Goal: Information Seeking & Learning: Ask a question

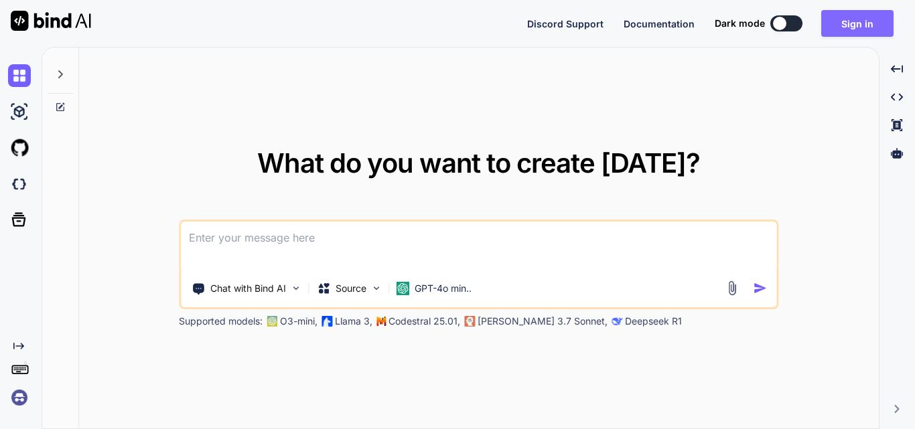
click at [864, 31] on button "Sign in" at bounding box center [857, 23] width 72 height 27
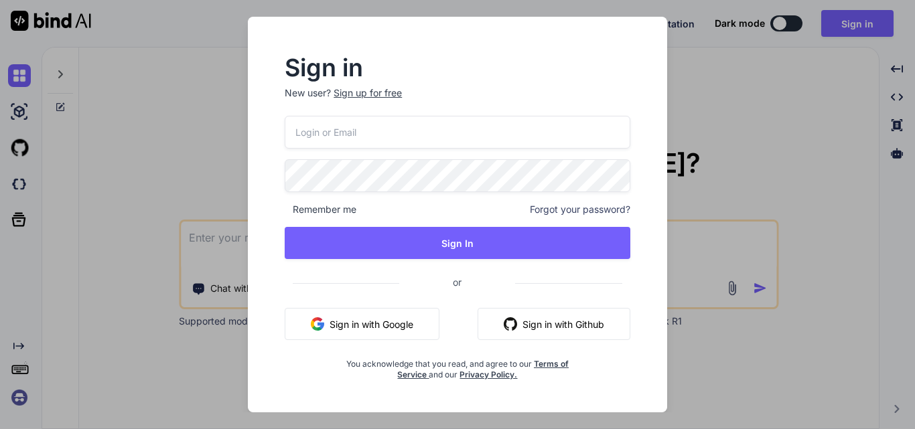
click at [417, 127] on input "email" at bounding box center [458, 132] width 346 height 33
type input "[EMAIL_ADDRESS][DOMAIN_NAME]"
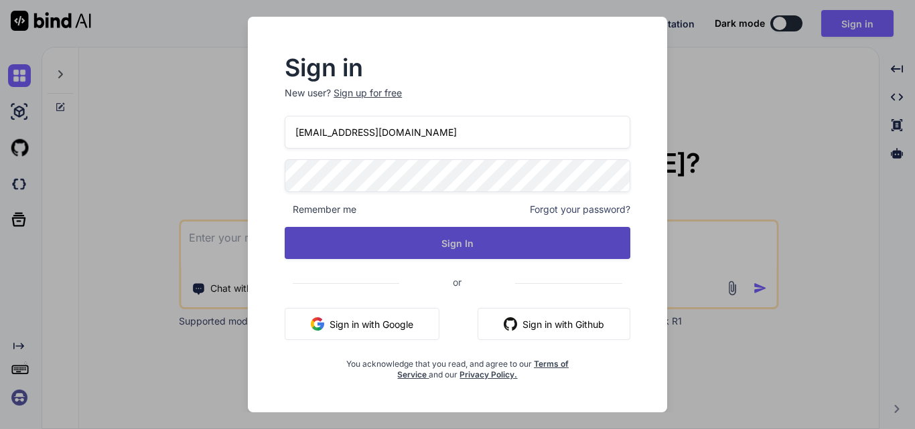
click at [425, 241] on button "Sign In" at bounding box center [458, 243] width 346 height 32
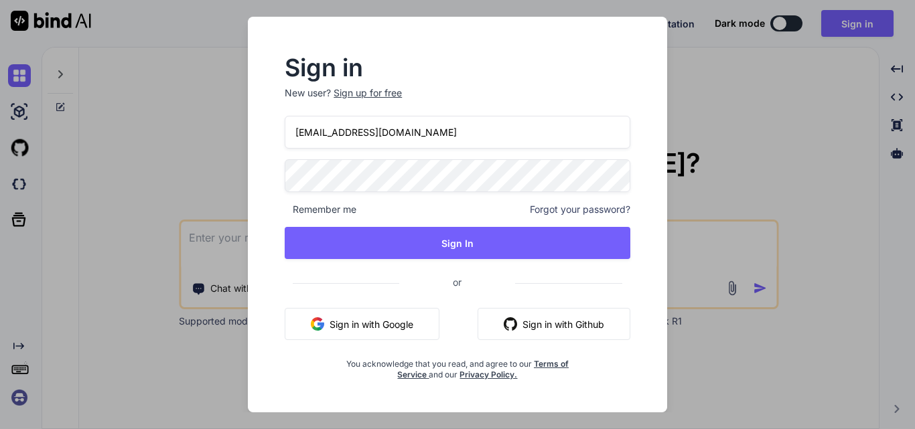
click at [393, 88] on div "Sign up for free" at bounding box center [368, 92] width 68 height 13
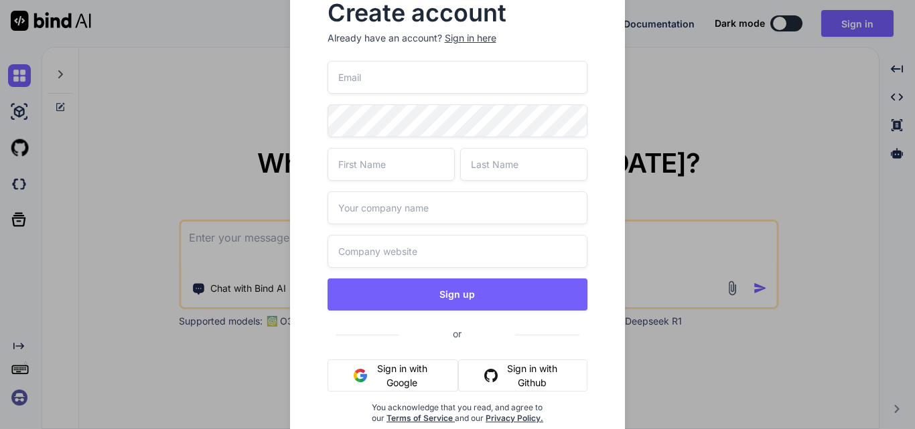
click at [401, 84] on input "email" at bounding box center [458, 77] width 261 height 33
type input "[EMAIL_ADDRESS][DOMAIN_NAME]"
click at [409, 172] on input "text" at bounding box center [391, 164] width 127 height 33
type input "[PERSON_NAME]"
click at [501, 160] on input "text" at bounding box center [523, 164] width 127 height 33
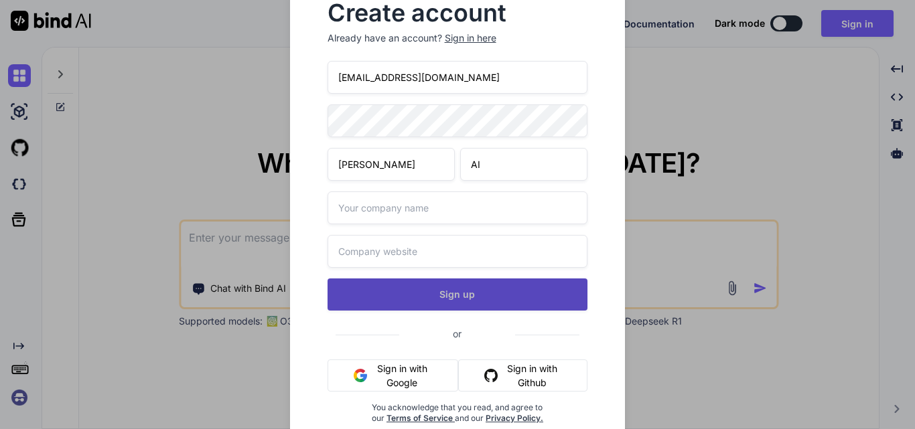
type input "AI"
click at [462, 301] on button "Sign up" at bounding box center [458, 295] width 261 height 32
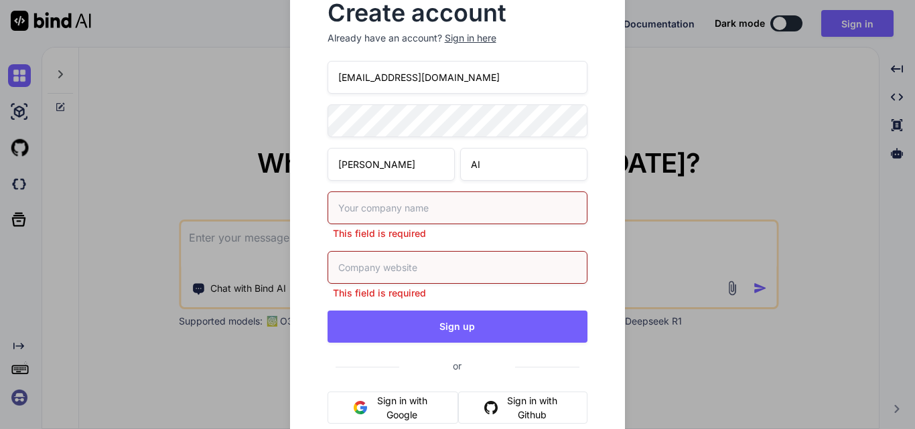
click at [433, 210] on input "text" at bounding box center [458, 208] width 261 height 33
type input "TEST"
click at [397, 271] on div "This field is required" at bounding box center [458, 275] width 261 height 49
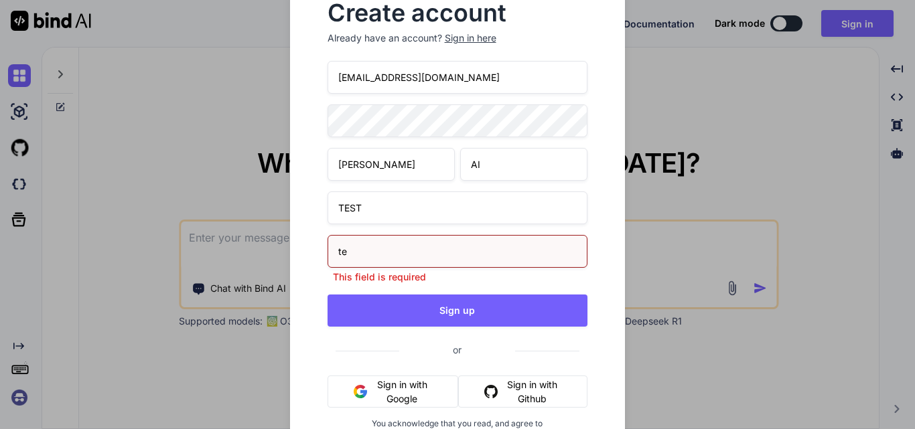
type input "t"
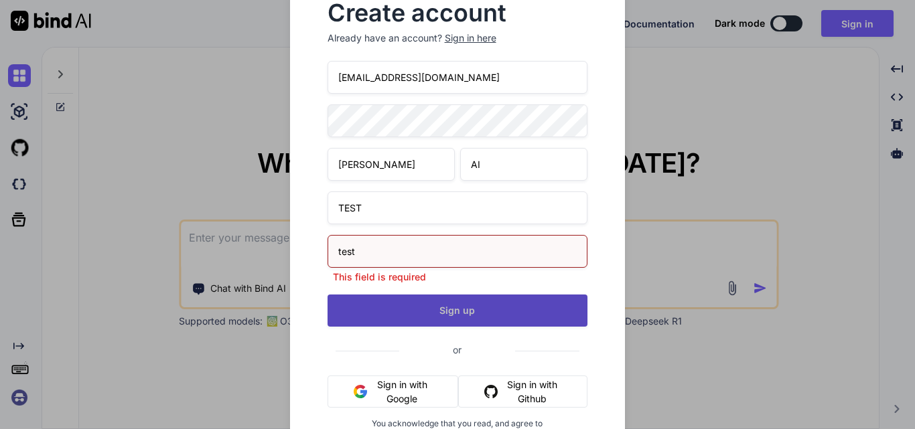
type input "test"
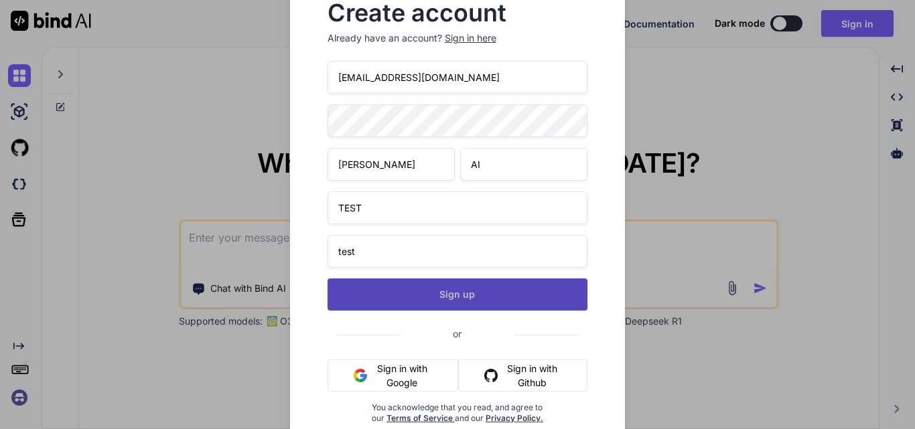
click at [462, 321] on div "[EMAIL_ADDRESS][DOMAIN_NAME] [PERSON_NAME] AI TEST test Sign up or Sign in with…" at bounding box center [458, 258] width 261 height 395
click at [466, 299] on button "Sign up" at bounding box center [458, 295] width 261 height 32
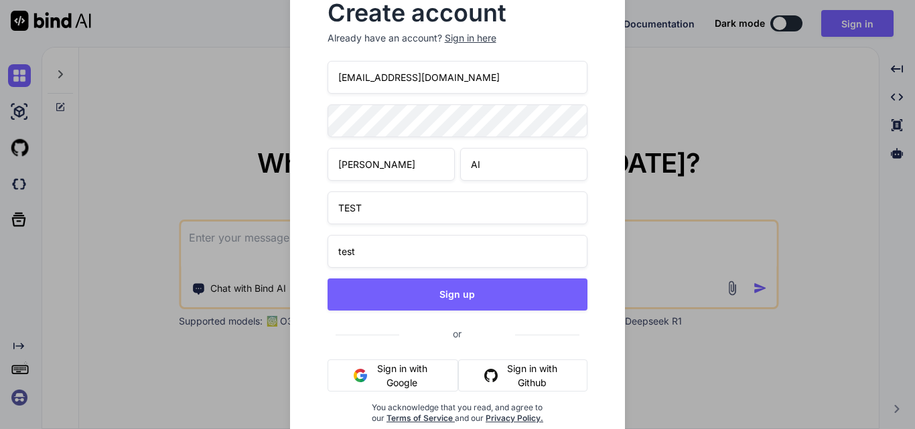
click at [390, 77] on input "[EMAIL_ADDRESS][DOMAIN_NAME]" at bounding box center [458, 77] width 261 height 33
click at [394, 77] on input "[EMAIL_ADDRESS][DOMAIN_NAME]" at bounding box center [458, 77] width 261 height 33
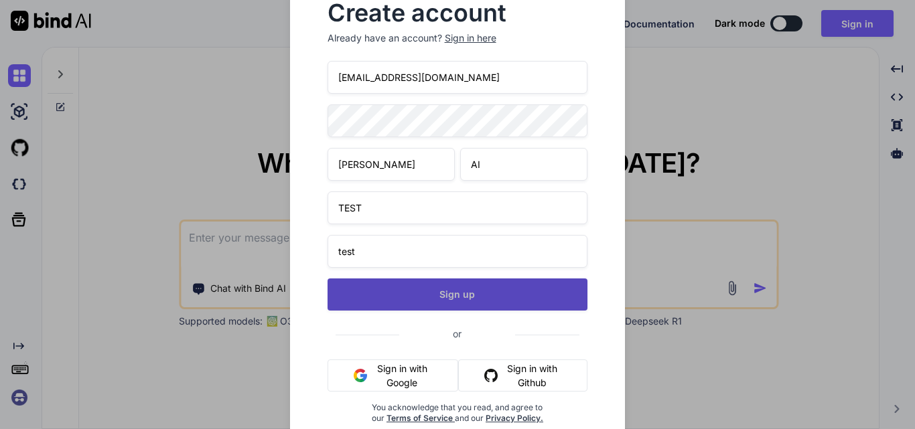
type input "[EMAIL_ADDRESS][DOMAIN_NAME]"
click at [466, 299] on button "Sign up" at bounding box center [458, 295] width 261 height 32
type textarea "x"
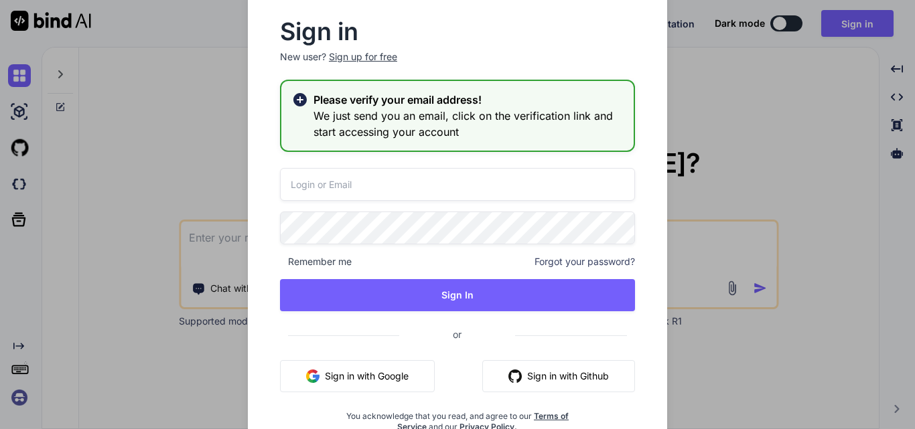
click at [414, 182] on input "email" at bounding box center [457, 184] width 355 height 33
type input "[EMAIL_ADDRESS][DOMAIN_NAME]"
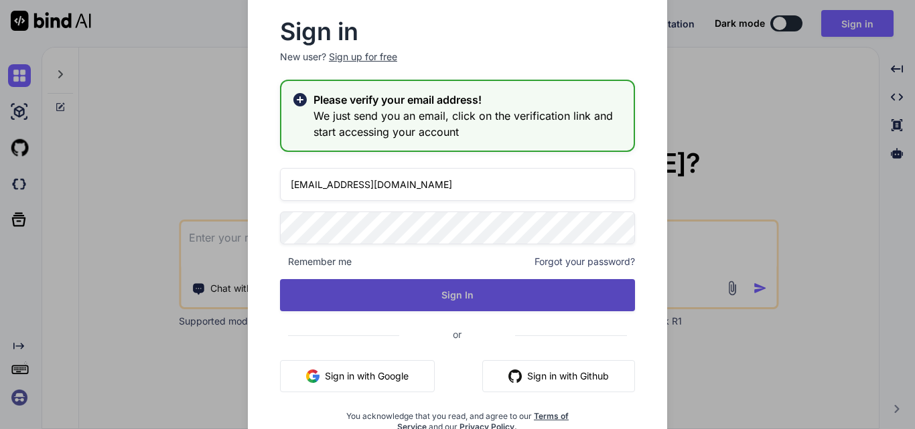
click at [429, 291] on button "Sign In" at bounding box center [457, 295] width 355 height 32
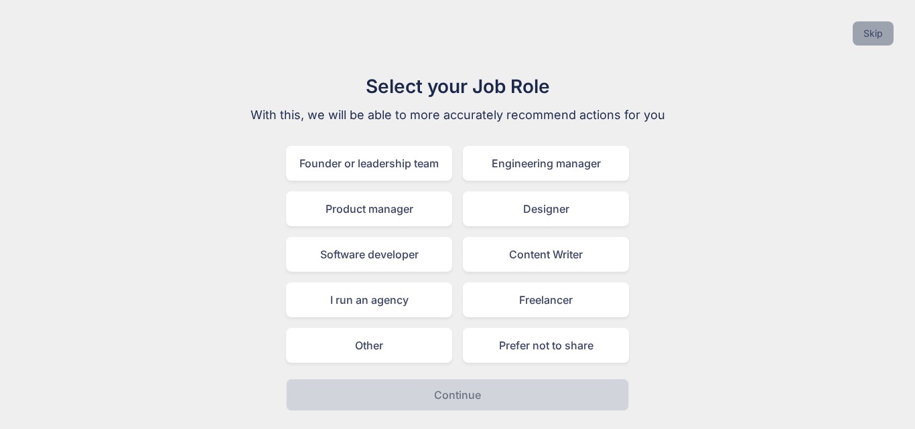
click at [876, 32] on button "Skip" at bounding box center [873, 33] width 41 height 24
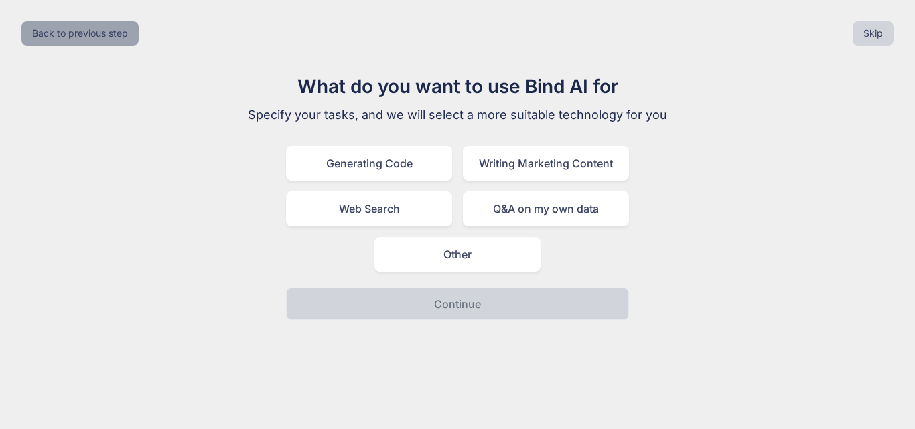
click at [68, 25] on button "Back to previous step" at bounding box center [79, 33] width 117 height 24
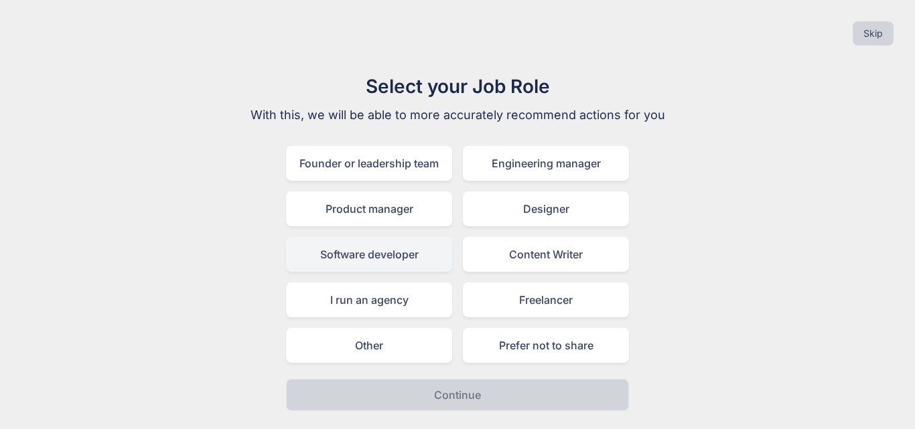
click at [414, 252] on div "Software developer" at bounding box center [369, 254] width 166 height 35
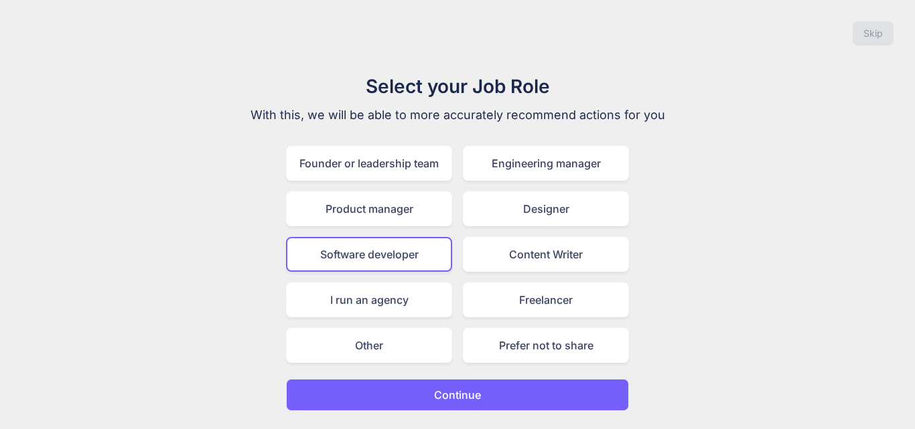
click at [535, 394] on button "Continue" at bounding box center [457, 395] width 343 height 32
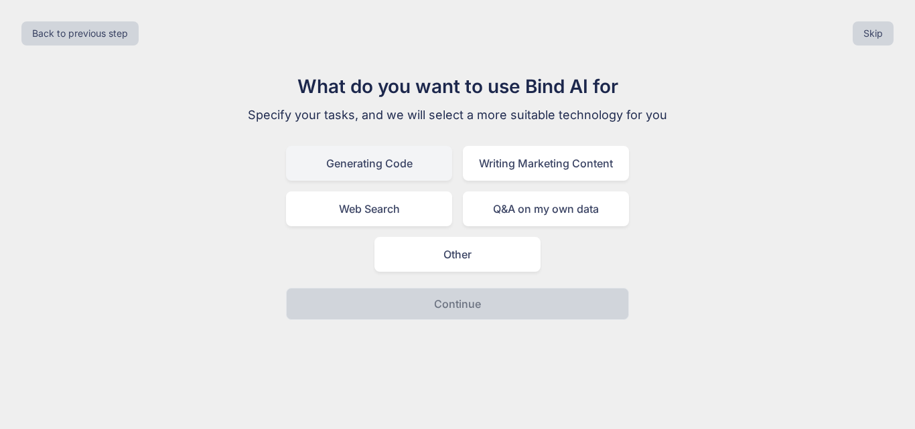
click at [436, 162] on div "Generating Code" at bounding box center [369, 163] width 166 height 35
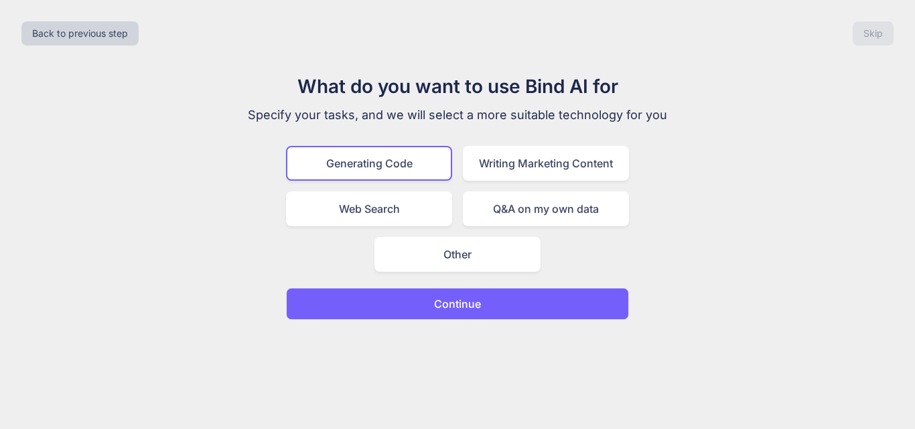
click at [548, 296] on button "Continue" at bounding box center [457, 304] width 343 height 32
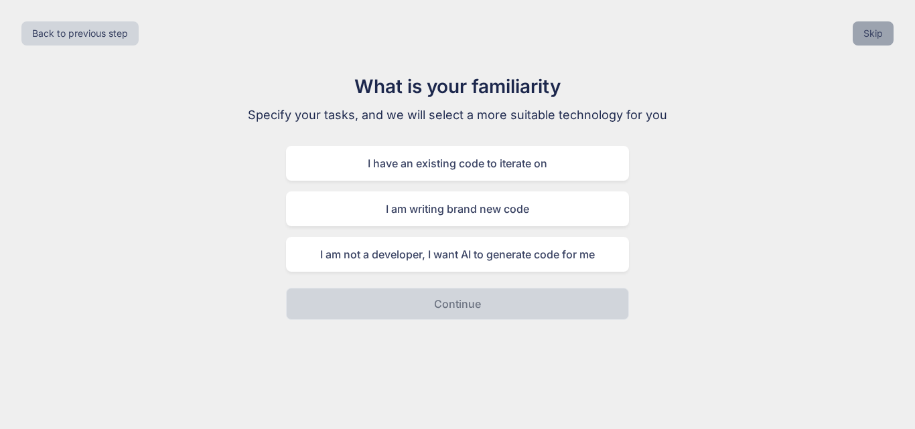
click at [871, 32] on button "Skip" at bounding box center [873, 33] width 41 height 24
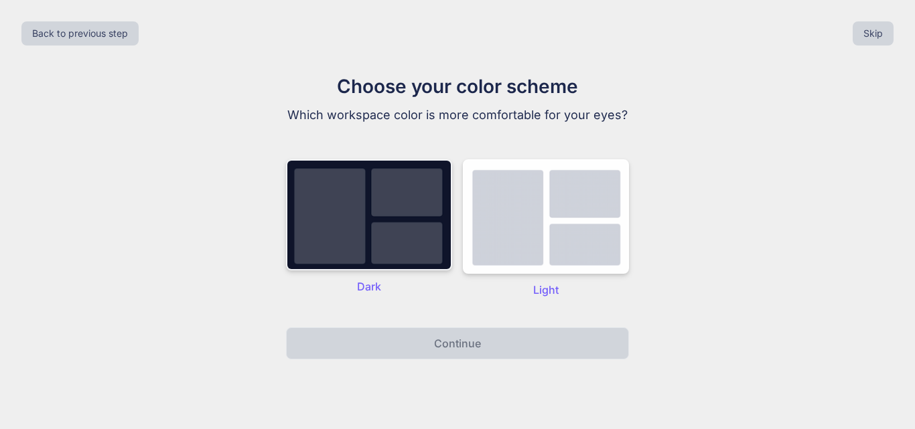
click at [397, 243] on img at bounding box center [369, 214] width 166 height 111
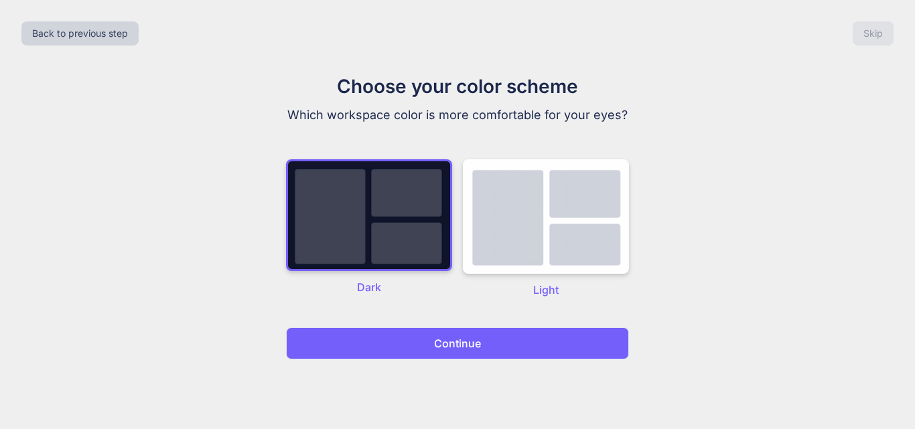
click at [494, 346] on button "Continue" at bounding box center [457, 344] width 343 height 32
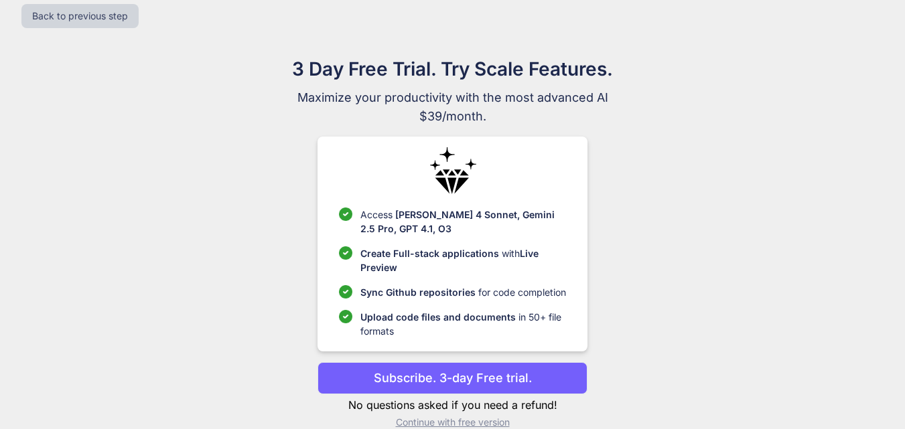
scroll to position [39, 0]
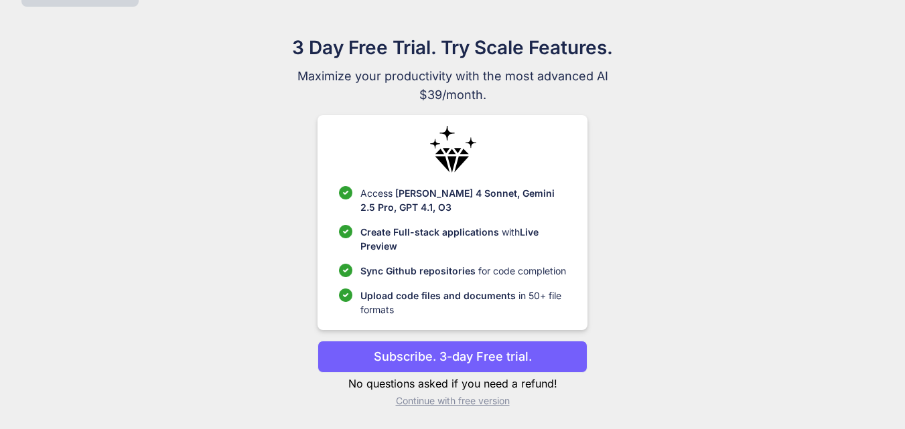
click at [482, 401] on p "Continue with free version" at bounding box center [453, 401] width 270 height 13
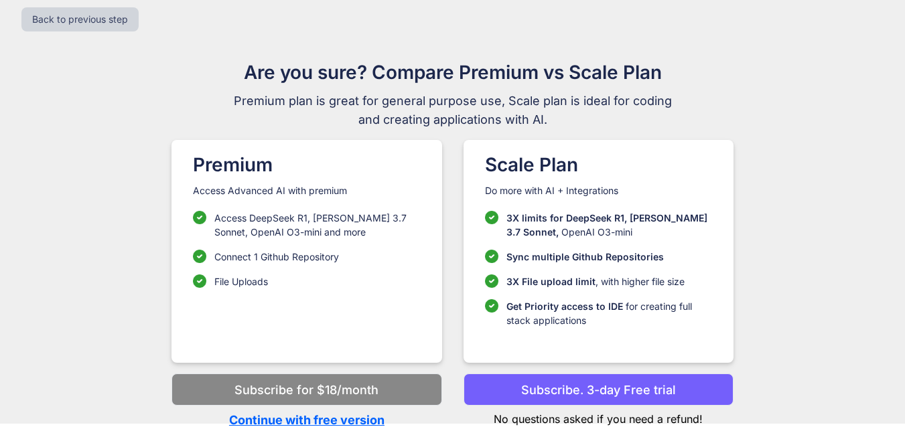
click at [347, 419] on p "Continue with free version" at bounding box center [307, 420] width 270 height 18
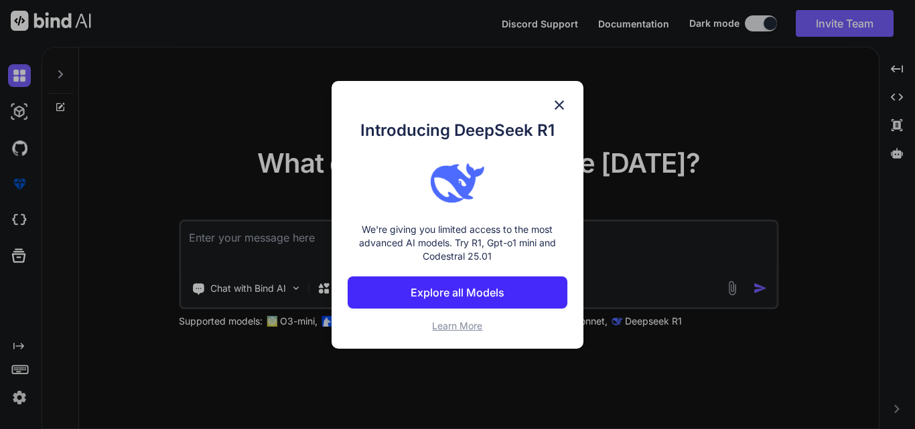
click at [560, 104] on img at bounding box center [559, 105] width 16 height 16
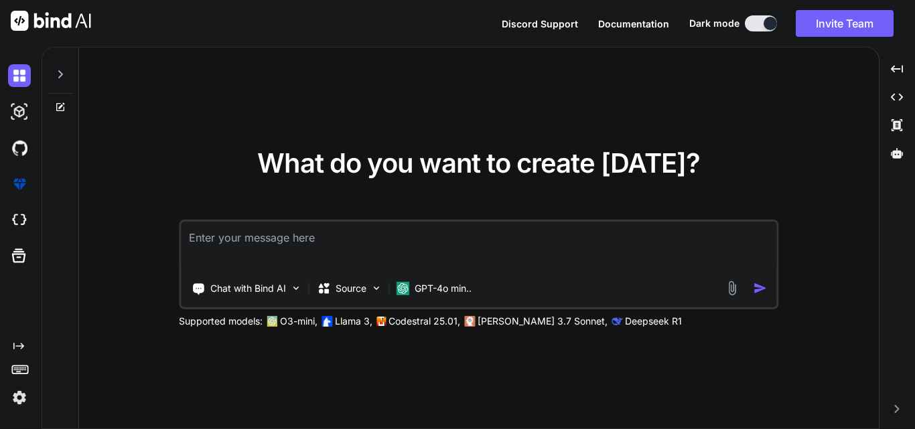
click at [281, 235] on textarea at bounding box center [479, 247] width 596 height 50
type textarea "x"
type textarea "d"
type textarea "x"
type textarea "do"
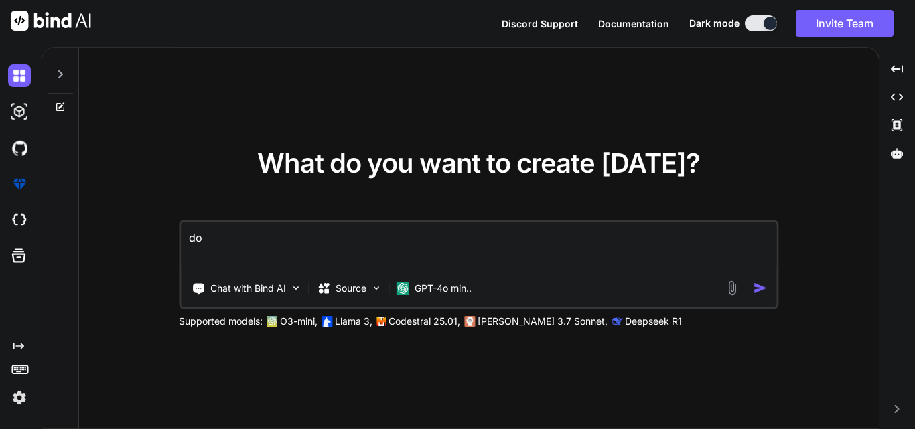
type textarea "x"
type textarea "do"
type textarea "x"
type textarea "do y"
type textarea "x"
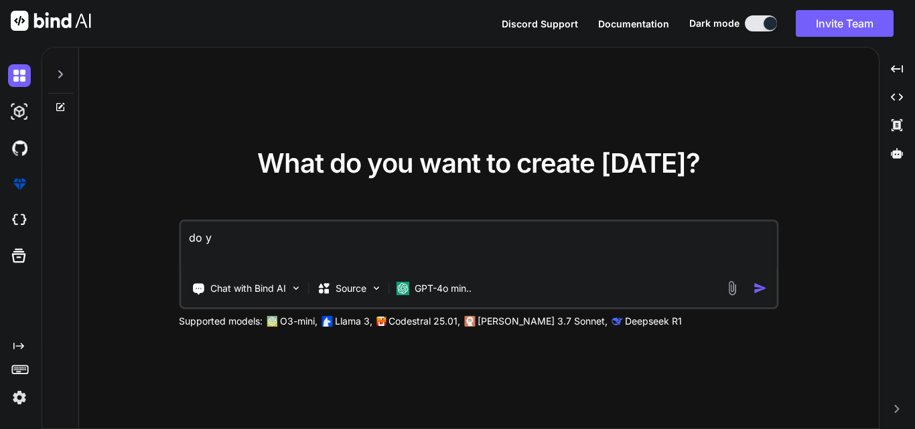
type textarea "do yo"
type textarea "x"
type textarea "do you"
type textarea "x"
type textarea "do you"
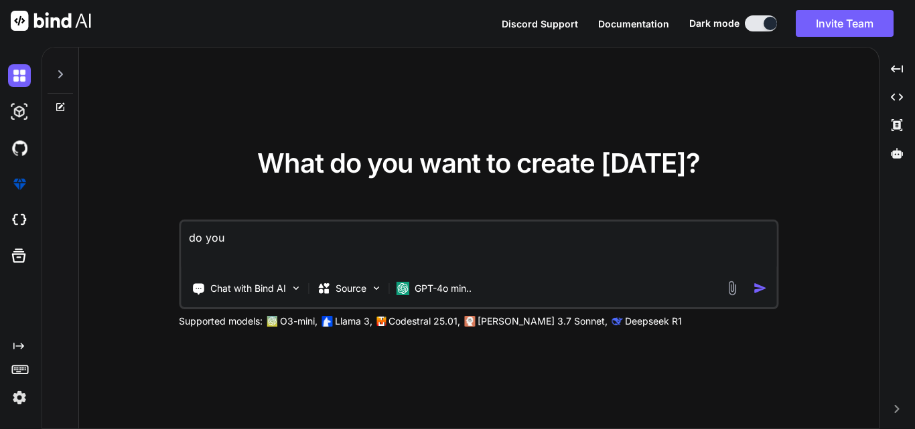
type textarea "x"
type textarea "do you k"
type textarea "x"
type textarea "do you kn"
type textarea "x"
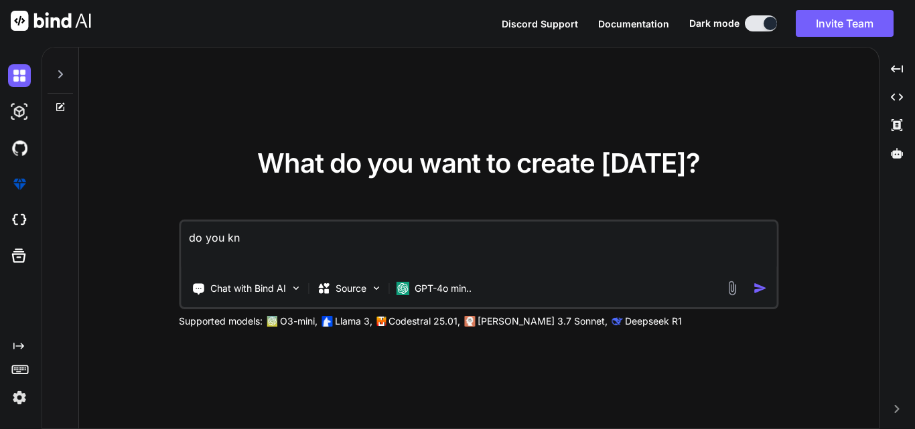
type textarea "do you kno"
type textarea "x"
type textarea "do you know"
type textarea "x"
type textarea "do you know"
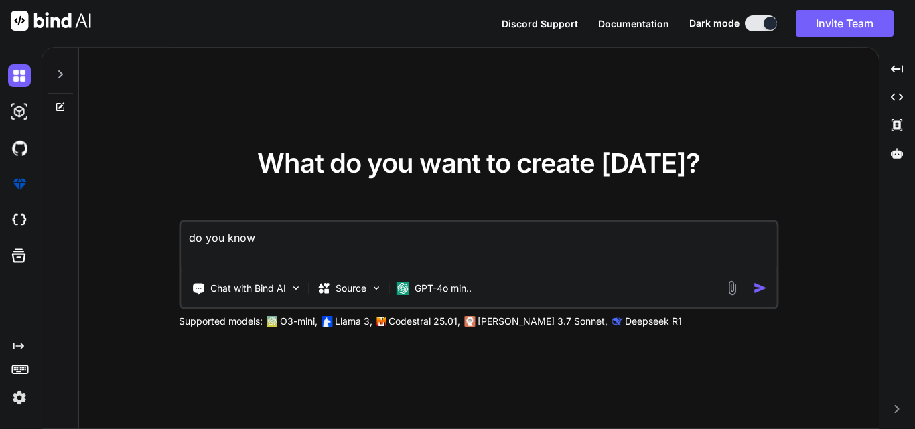
type textarea "x"
type textarea "do you know a"
type textarea "x"
type textarea "do you know ab"
type textarea "x"
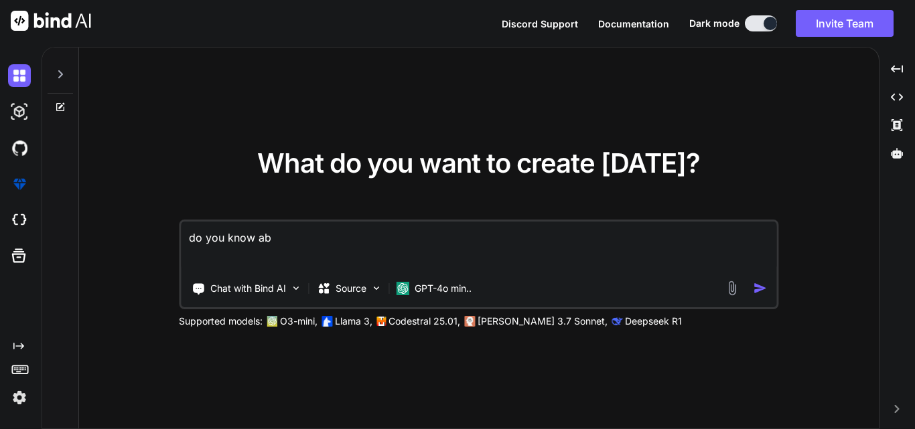
type textarea "do you know abo"
type textarea "x"
type textarea "do you know abou"
type textarea "x"
type textarea "do you know about"
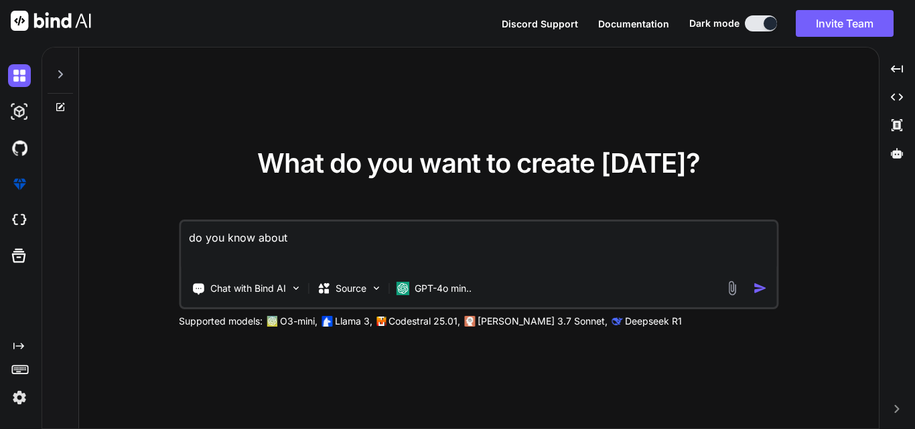
type textarea "x"
type textarea "do you know about b"
type textarea "x"
type textarea "do you know about br"
type textarea "x"
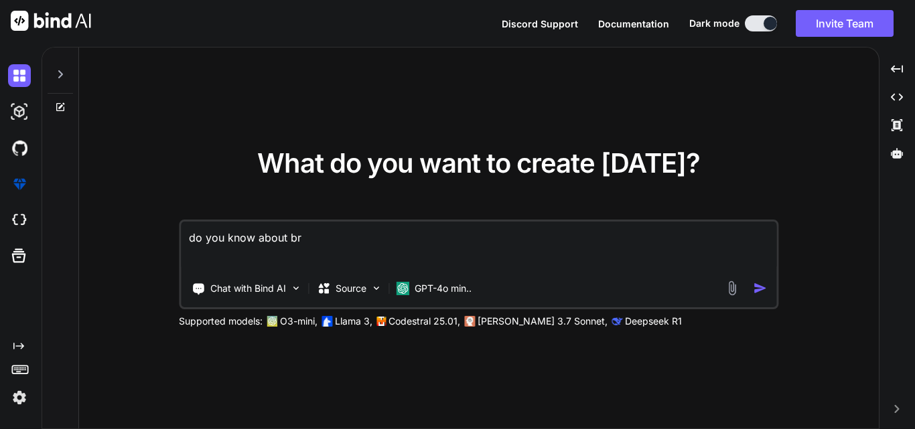
type textarea "do you know about bri"
type textarea "x"
type textarea "do you know about brid"
type textarea "x"
type textarea "do you know about bridg"
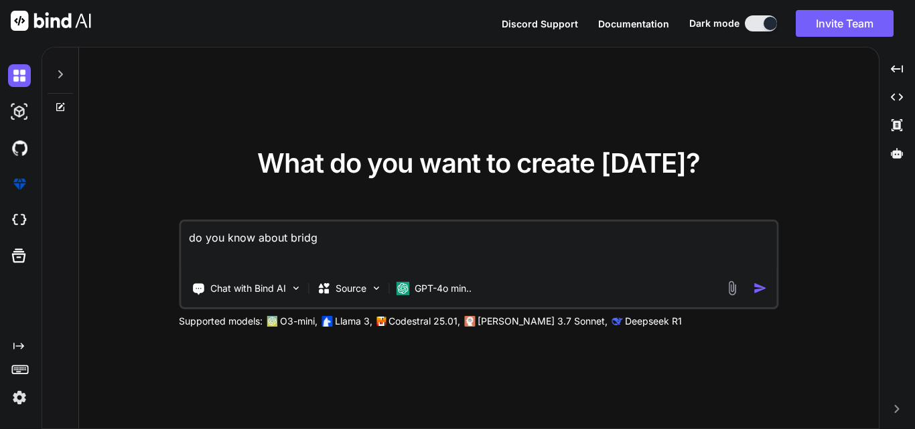
type textarea "x"
type textarea "do you know about bridge"
type textarea "x"
type textarea "do you know about bridge"
type textarea "x"
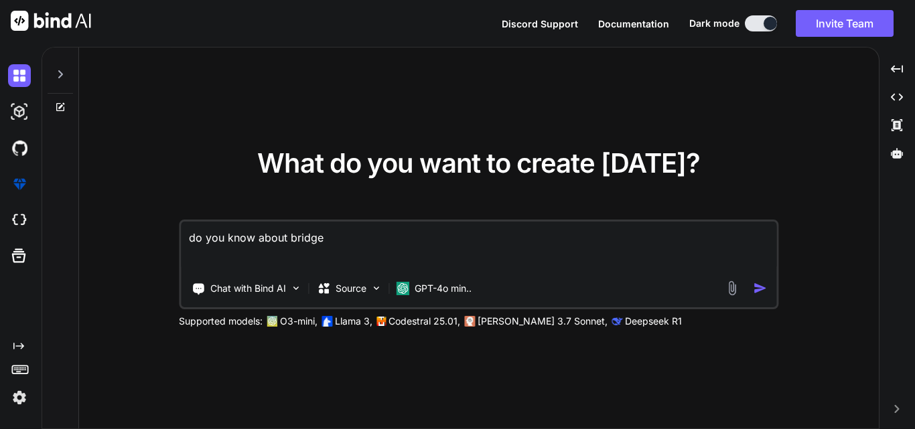
type textarea "do you know about bridge p"
type textarea "x"
type textarea "do you know about bridge pa"
type textarea "x"
type textarea "do you know about bridge pay"
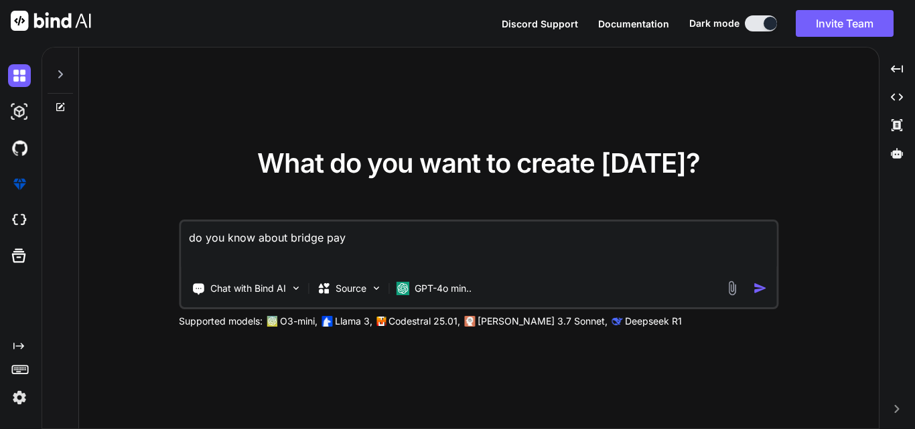
type textarea "x"
type textarea "do you know about bridge pay"
type textarea "x"
type textarea "do you know about bridge pay p"
type textarea "x"
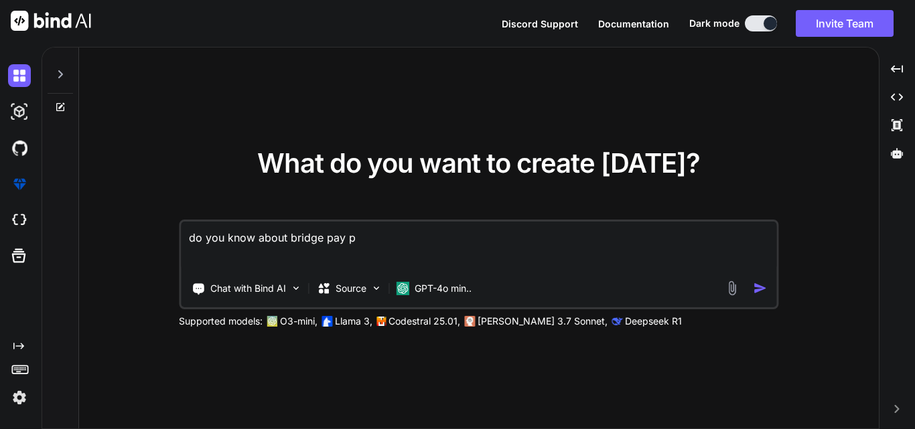
type textarea "do you know about bridge pay pa"
type textarea "x"
type textarea "do you know about bridge pay pay"
type textarea "x"
type textarea "do you know about bridge pay paym"
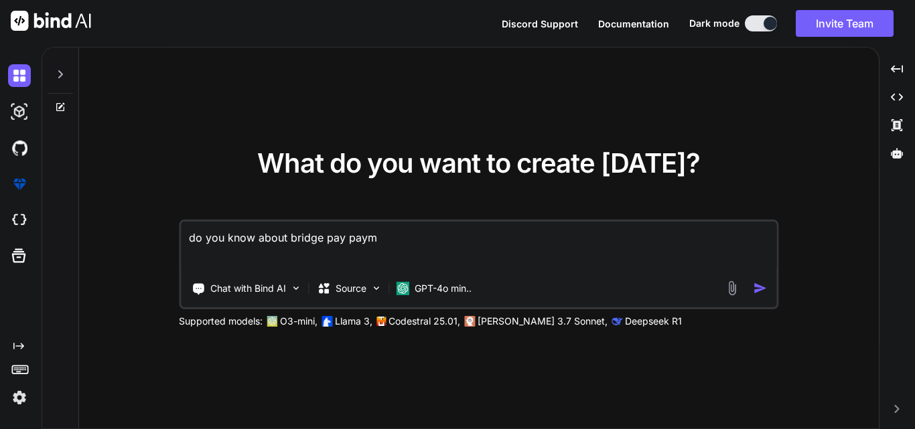
type textarea "x"
type textarea "do you know about bridge pay paymen"
type textarea "x"
type textarea "do you know about bridge pay payment"
type textarea "x"
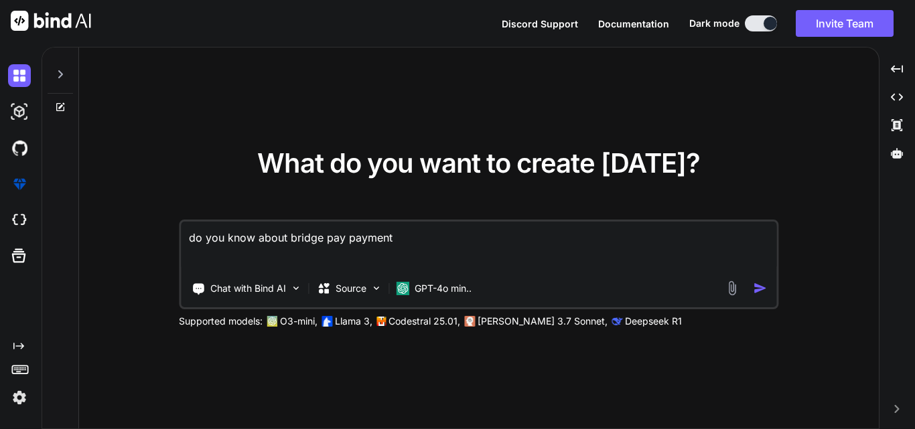
type textarea "do you know about bridge pay payment"
type textarea "x"
type textarea "do you know about bridge pay payment g"
type textarea "x"
type textarea "do you know about bridge pay payment ga"
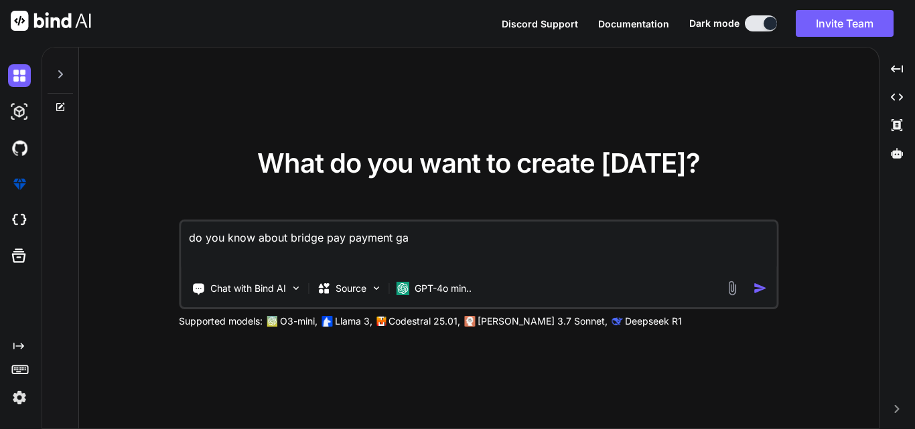
type textarea "x"
type textarea "do you know about bridge pay payment gat"
type textarea "x"
type textarea "do you know about bridge pay payment gate"
type textarea "x"
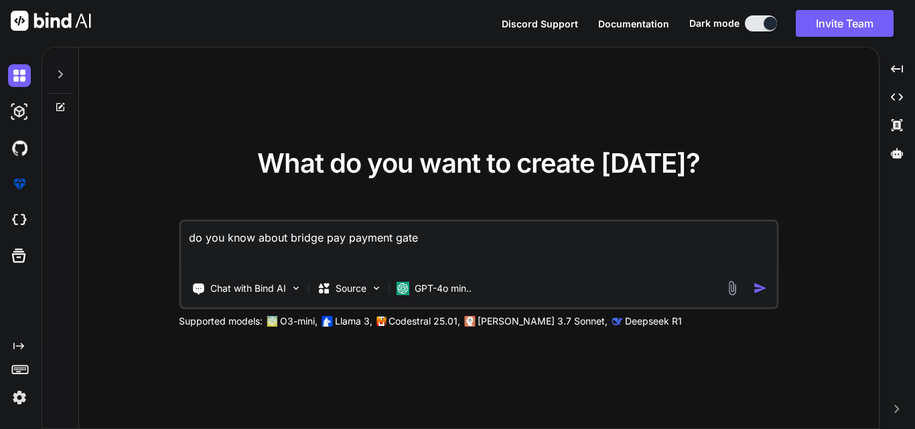
type textarea "do you know about bridge pay payment gatew"
type textarea "x"
type textarea "do you know about bridge pay payment gateway"
type textarea "x"
type textarea "do you know about bridge pay payment gateway?"
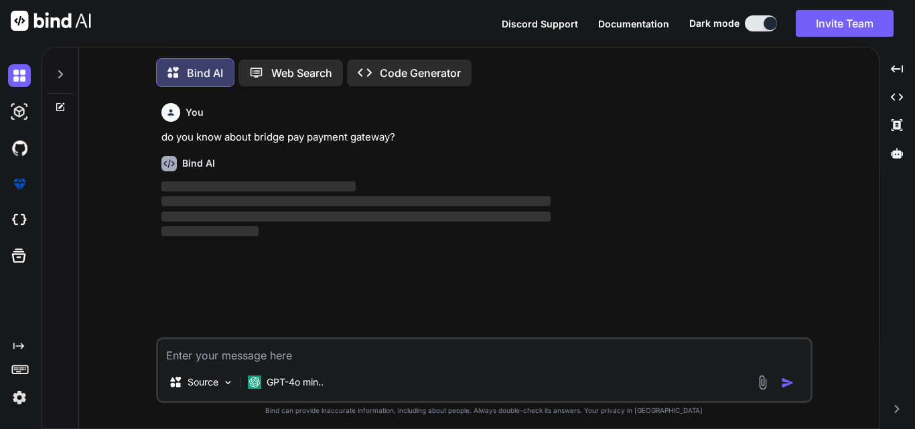
scroll to position [7, 0]
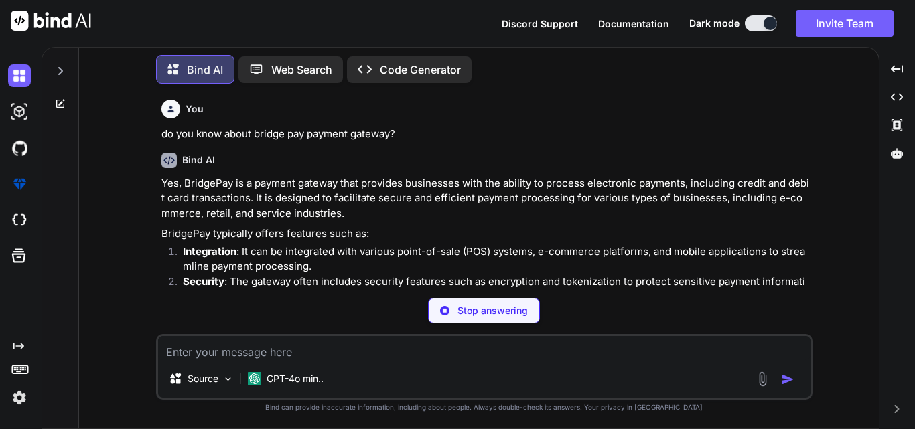
type textarea "x"
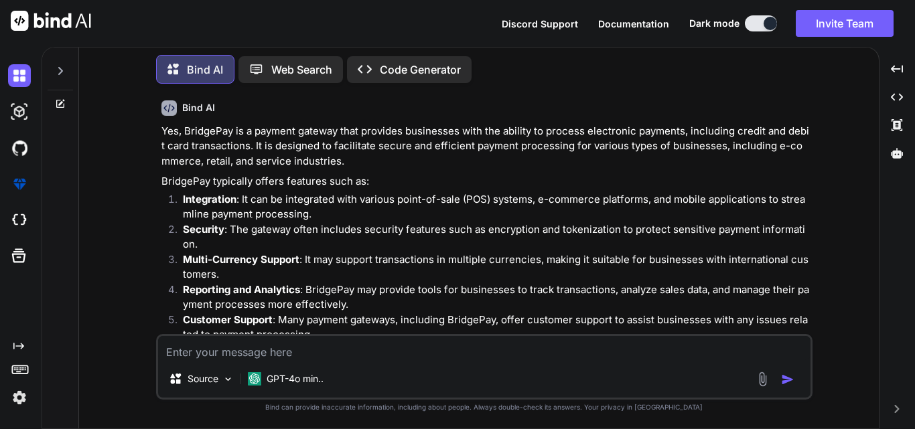
scroll to position [105, 0]
